Goal: Transaction & Acquisition: Purchase product/service

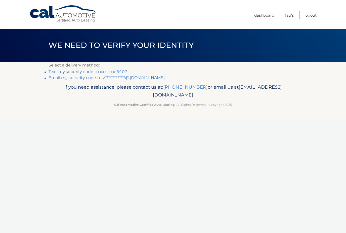
click at [59, 72] on link "Text my security code to xxx-xxx-5407" at bounding box center [88, 71] width 78 height 5
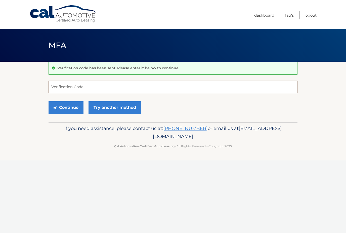
click at [59, 87] on input "Verification Code" at bounding box center [173, 86] width 249 height 13
type input "524069"
click at [66, 107] on button "Continue" at bounding box center [66, 107] width 35 height 13
click at [62, 109] on button "Continue" at bounding box center [66, 107] width 35 height 13
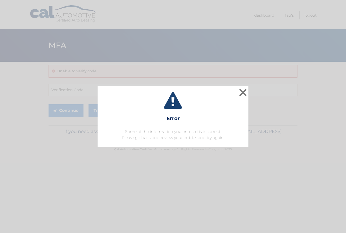
click at [233, 95] on icon at bounding box center [173, 101] width 138 height 18
click at [244, 97] on button "×" at bounding box center [243, 92] width 10 height 10
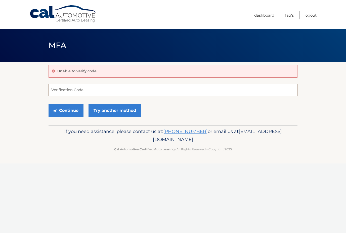
click at [58, 91] on input "Verification Code" at bounding box center [173, 89] width 249 height 13
click at [22, 99] on section "Unable to verify code. Verification Code Continue Try another method" at bounding box center [173, 94] width 346 height 64
click at [105, 112] on link "Try another method" at bounding box center [114, 110] width 53 height 13
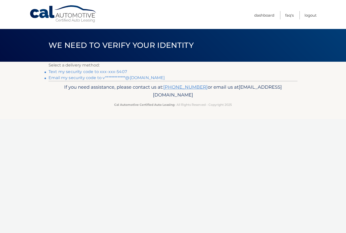
click at [62, 71] on link "Text my security code to xxx-xxx-5407" at bounding box center [88, 71] width 78 height 5
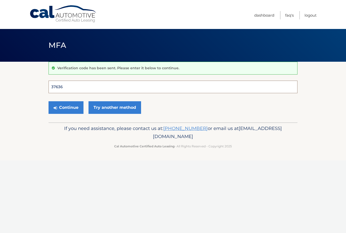
type input "376365"
click at [66, 107] on button "Continue" at bounding box center [66, 107] width 35 height 13
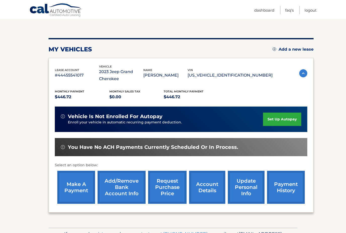
scroll to position [50, 0]
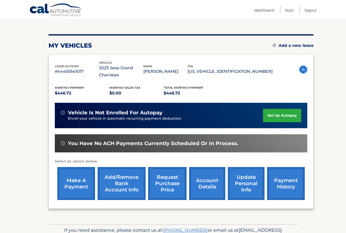
click at [282, 190] on link "payment history" at bounding box center [286, 183] width 38 height 33
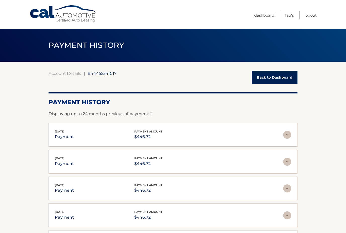
click at [270, 81] on link "Back to Dashboard" at bounding box center [275, 77] width 46 height 13
click at [265, 77] on link "Back to Dashboard" at bounding box center [275, 77] width 46 height 13
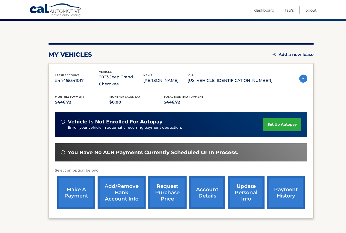
scroll to position [54, 0]
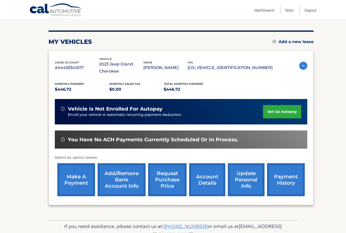
click at [201, 181] on link "account details" at bounding box center [207, 179] width 36 height 33
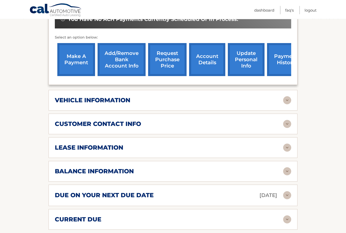
scroll to position [182, 0]
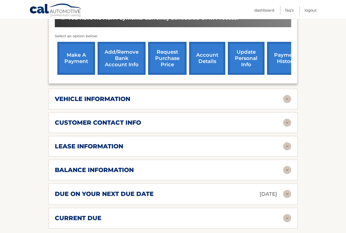
click at [71, 148] on h2 "lease information" at bounding box center [89, 146] width 68 height 8
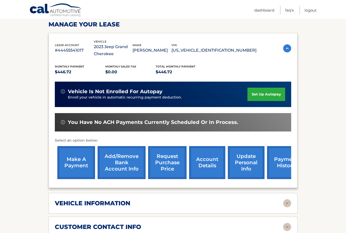
scroll to position [86, 0]
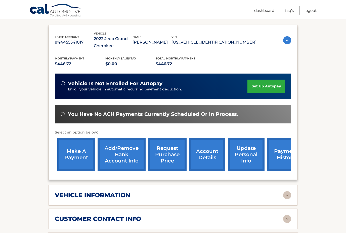
click at [71, 151] on link "make a payment" at bounding box center [76, 154] width 38 height 33
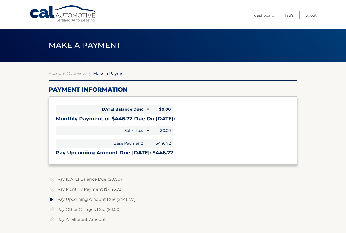
select select "YWQ3NWE4OTYtNWU1YS00Yjk4LTk4MzgtMzY1MTViM2Q4ODc3"
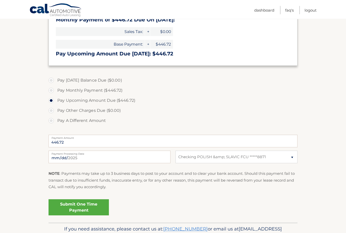
scroll to position [99, 0]
click at [58, 158] on input "[DATE]" at bounding box center [110, 156] width 122 height 13
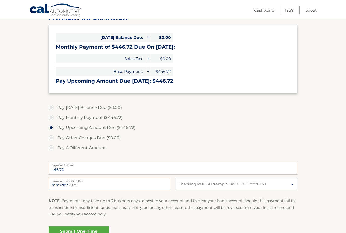
scroll to position [109, 0]
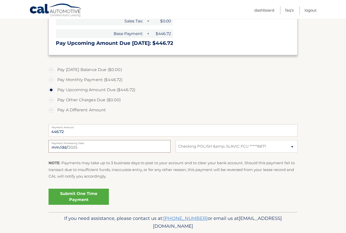
click at [67, 148] on input "[DATE]" at bounding box center [110, 146] width 122 height 13
type input "[DATE]"
click at [69, 197] on link "Submit One Time Payment" at bounding box center [79, 196] width 60 height 16
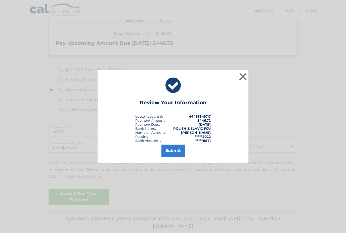
click at [169, 156] on button "Submit" at bounding box center [172, 150] width 23 height 12
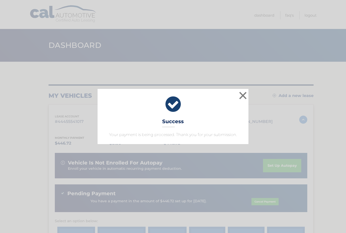
click at [243, 100] on button "×" at bounding box center [243, 95] width 10 height 10
